Goal: Check status: Check status

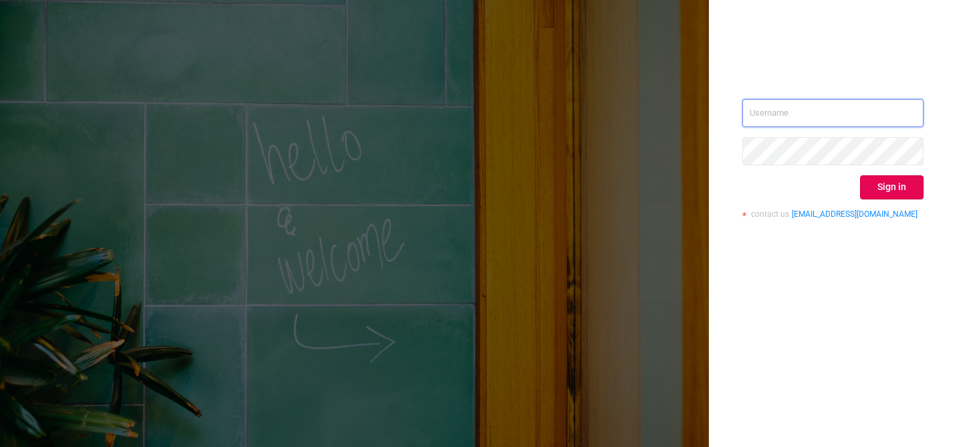
click at [801, 112] on input "text" at bounding box center [832, 113] width 181 height 28
type input "[PERSON_NAME][EMAIL_ADDRESS][DOMAIN_NAME]"
click at [895, 186] on button "Sign in" at bounding box center [892, 187] width 64 height 24
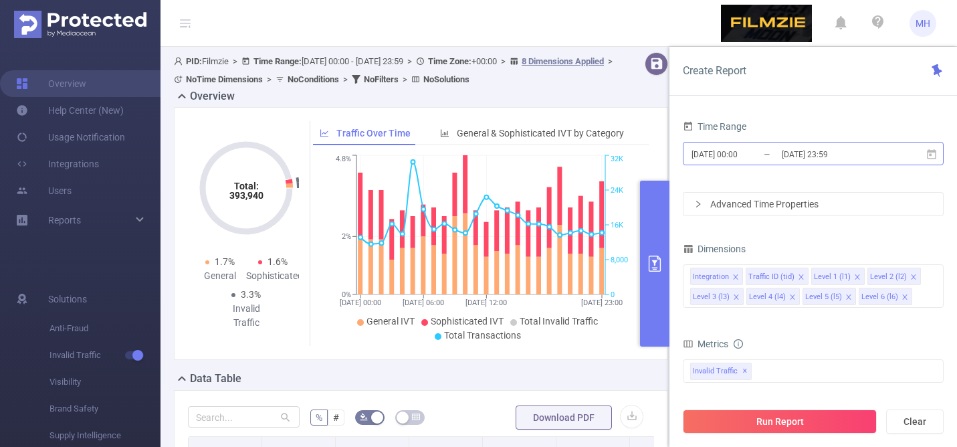
click at [874, 155] on input "[DATE] 23:59" at bounding box center [834, 154] width 108 height 18
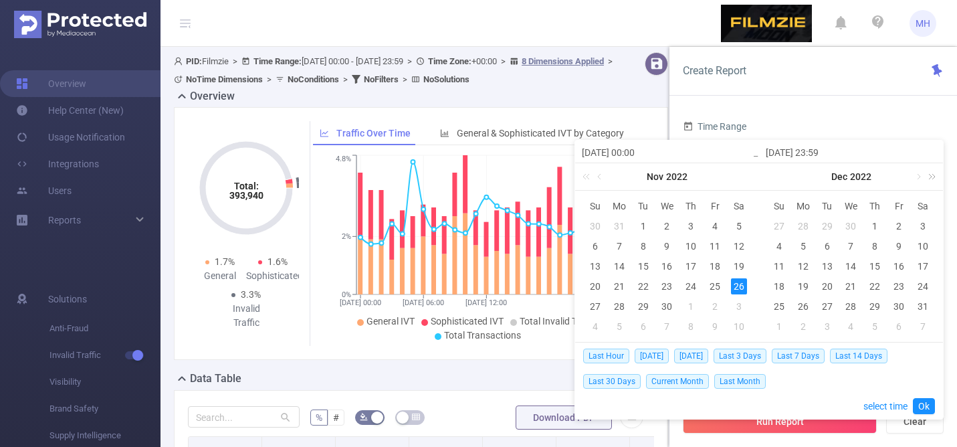
click at [932, 174] on link at bounding box center [928, 176] width 17 height 27
click at [932, 175] on link at bounding box center [928, 176] width 17 height 27
click at [769, 178] on link at bounding box center [771, 176] width 17 height 27
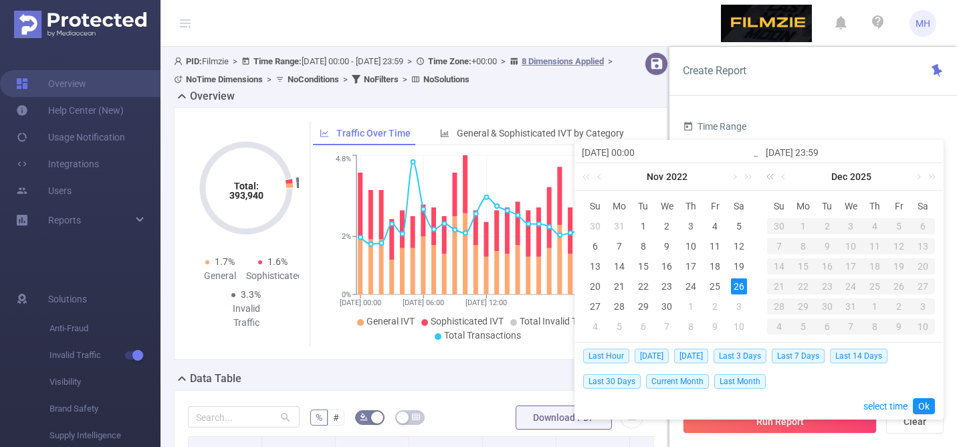
click at [769, 178] on link at bounding box center [771, 176] width 17 height 27
click at [918, 176] on link at bounding box center [917, 176] width 12 height 27
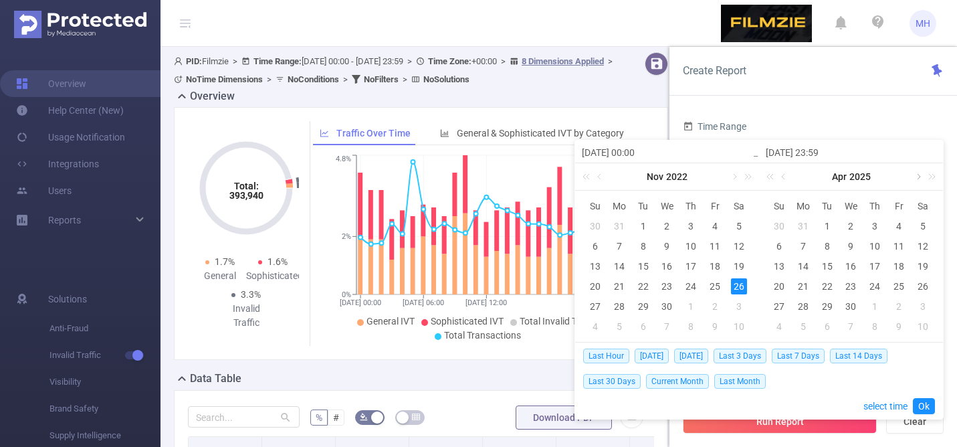
click at [918, 176] on link at bounding box center [917, 176] width 12 height 27
click at [918, 177] on link at bounding box center [917, 176] width 12 height 27
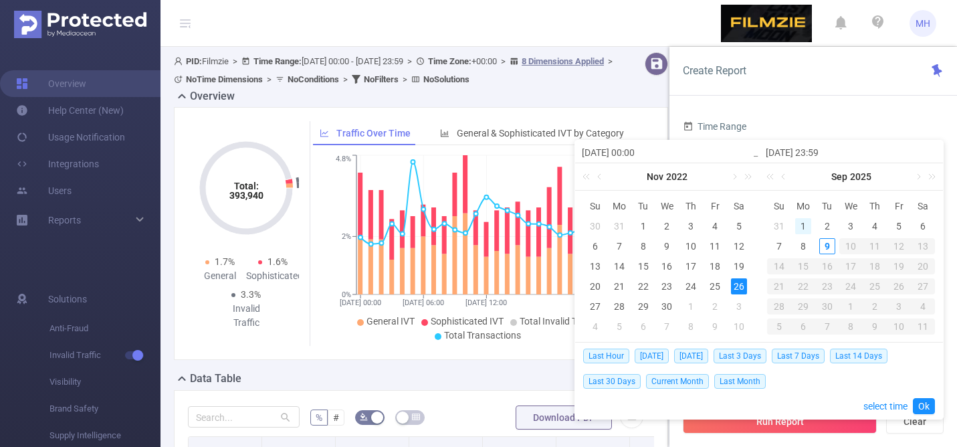
click at [801, 223] on div "1" at bounding box center [803, 226] width 16 height 16
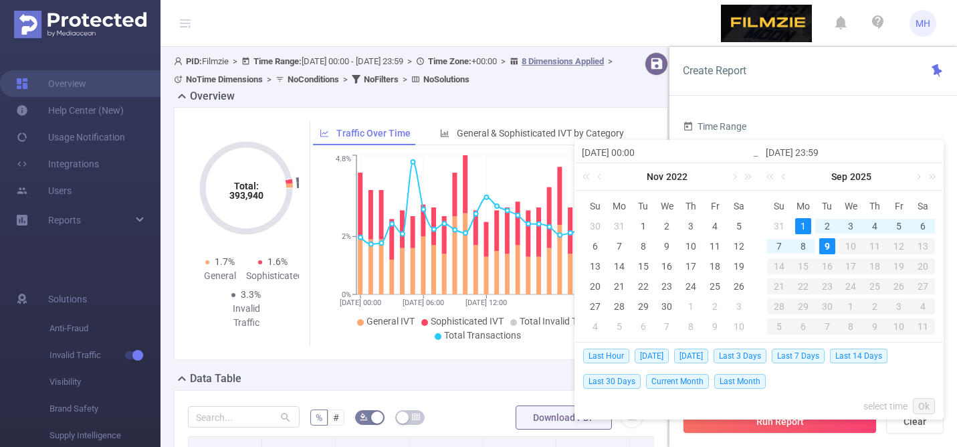
click at [831, 246] on div "9" at bounding box center [827, 246] width 16 height 16
type input "[DATE] 00:00"
type input "[DATE] 23:59"
type input "[DATE] 00:00"
type input "[DATE] 23:59"
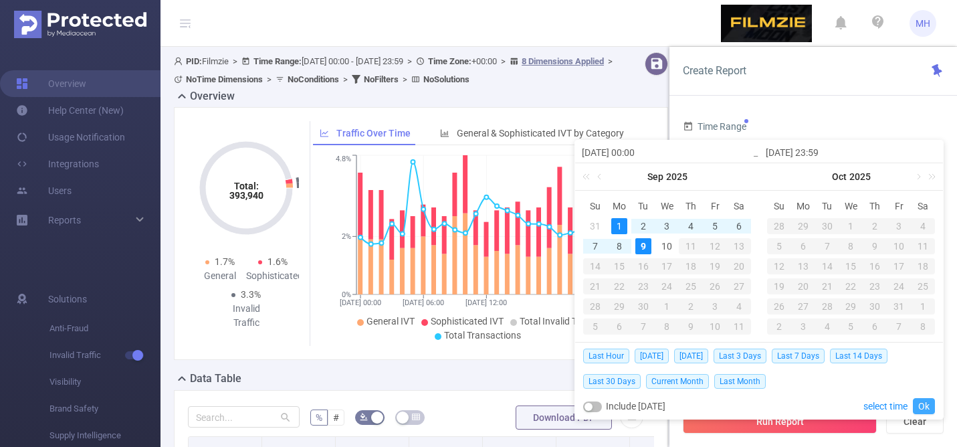
click at [927, 400] on link "Ok" at bounding box center [923, 406] width 22 height 16
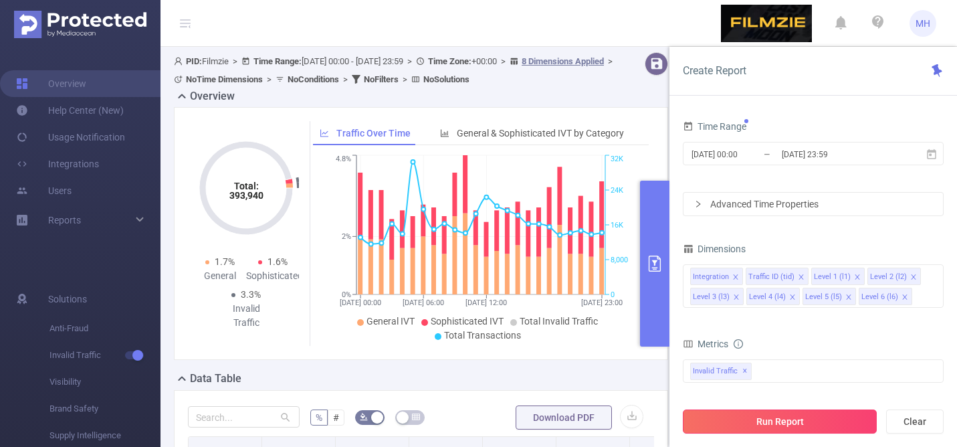
click at [791, 422] on button "Run Report" at bounding box center [779, 421] width 194 height 24
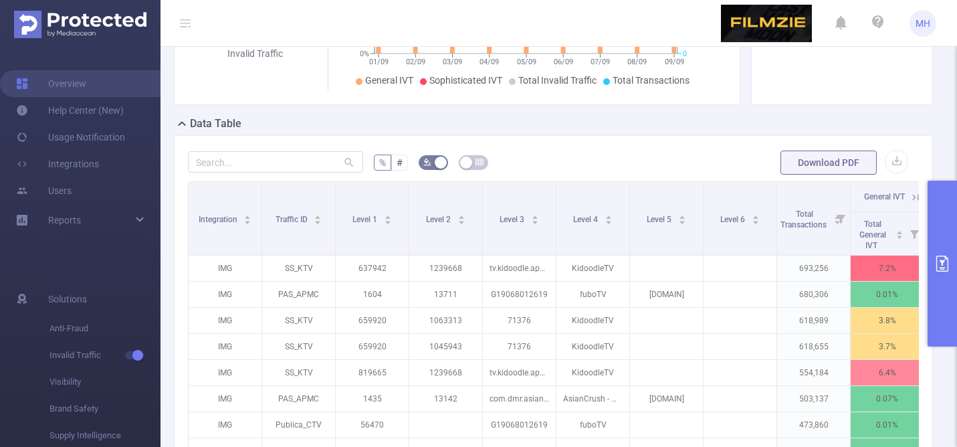
scroll to position [256, 0]
click at [287, 161] on input "text" at bounding box center [275, 160] width 175 height 21
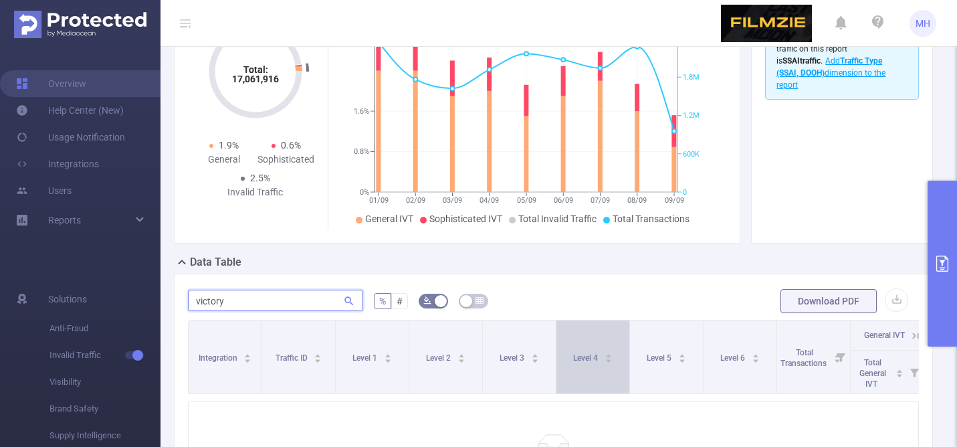
scroll to position [76, 0]
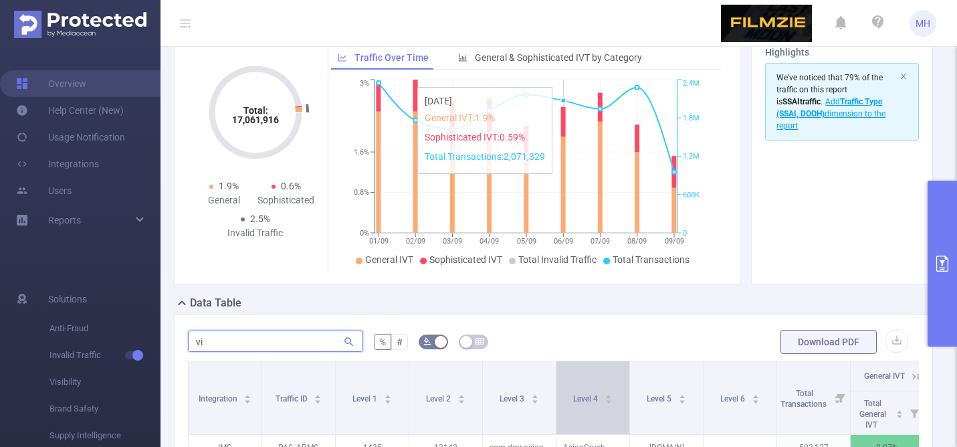
type input "v"
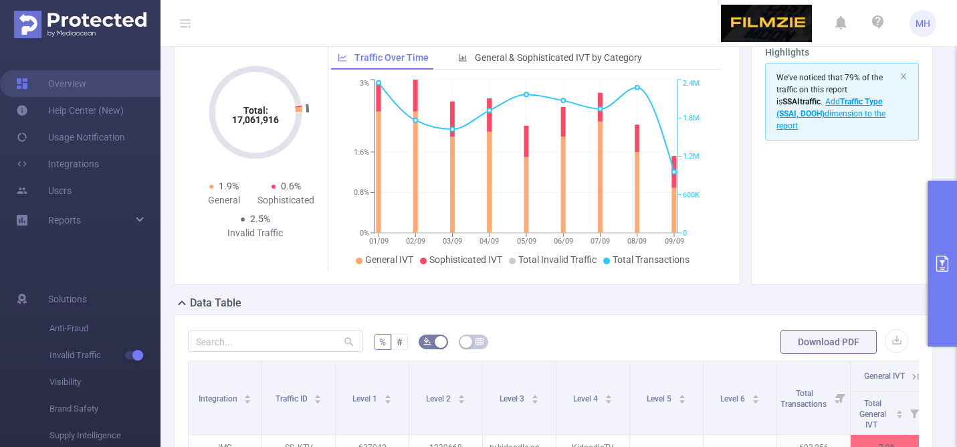
click at [169, 118] on div "Total: 17,061,916 Total: 17,061,916 1.9% General 0.6% Sophisticated 2.5% Invali…" at bounding box center [456, 157] width 577 height 253
